Goal: Task Accomplishment & Management: Manage account settings

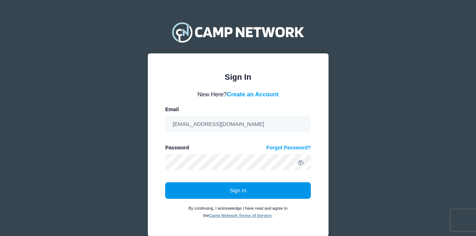
click at [214, 189] on button "Sign In" at bounding box center [238, 191] width 146 height 17
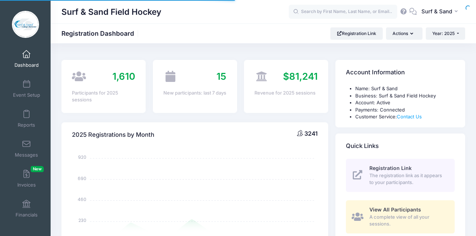
scroll to position [1, 0]
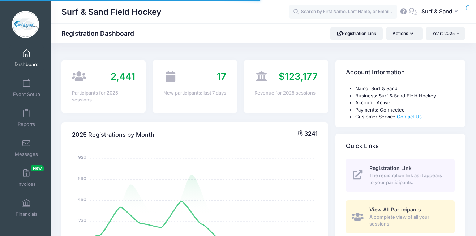
select select
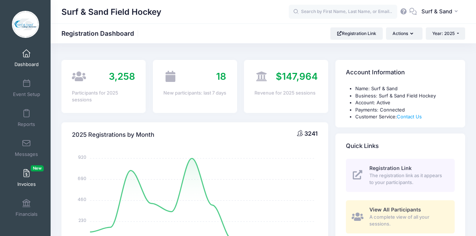
click at [31, 180] on link "Invoices New" at bounding box center [26, 178] width 34 height 25
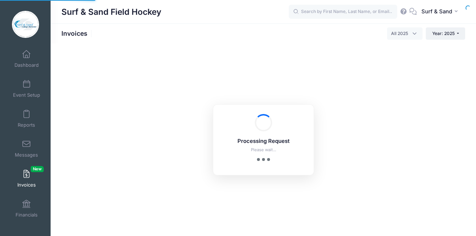
select select
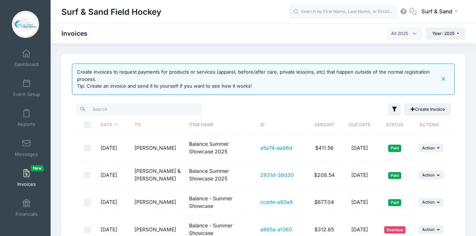
click at [408, 37] on span "All 2025" at bounding box center [404, 33] width 35 height 12
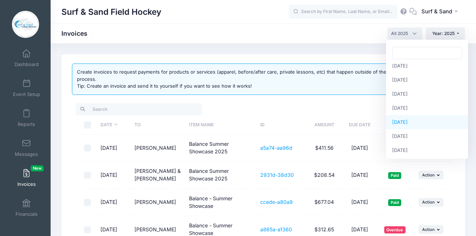
scroll to position [0, 0]
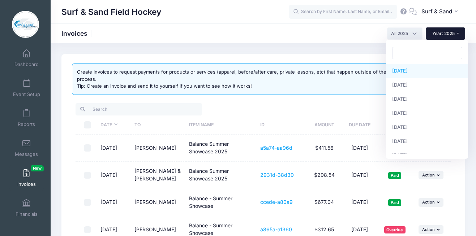
click at [441, 33] on span "Year: 2025" at bounding box center [443, 33] width 22 height 5
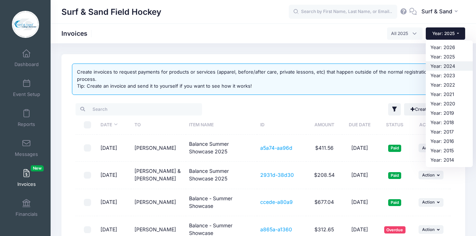
click at [445, 67] on link "Year: 2024" at bounding box center [449, 65] width 47 height 9
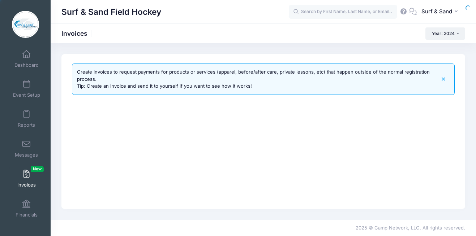
select select
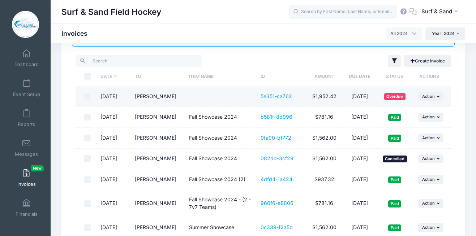
scroll to position [59, 0]
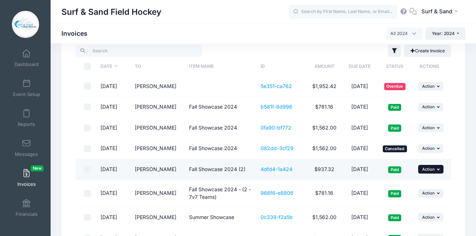
click at [434, 171] on span "Action" at bounding box center [428, 169] width 13 height 5
click at [423, 186] on link "View" at bounding box center [421, 186] width 38 height 14
